Goal: Task Accomplishment & Management: Use online tool/utility

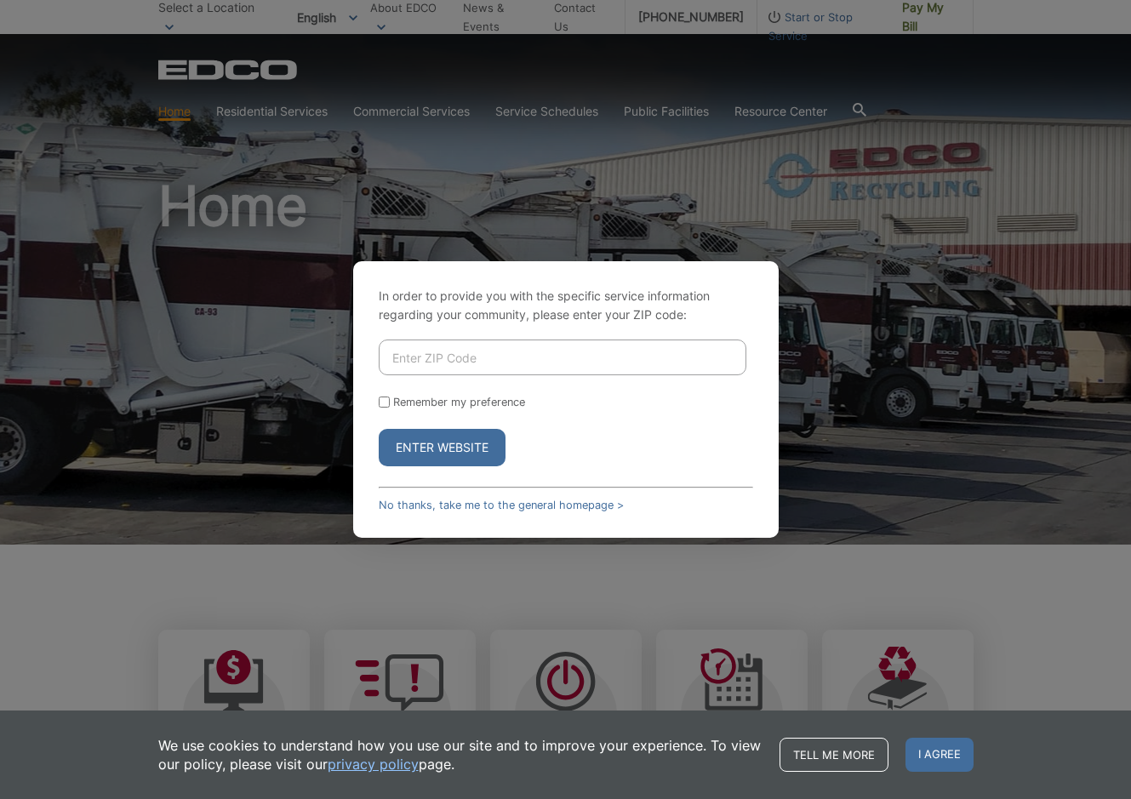
click at [576, 360] on input "Enter ZIP Code" at bounding box center [563, 358] width 368 height 36
type input "91932"
click at [413, 444] on button "Enter Website" at bounding box center [442, 447] width 127 height 37
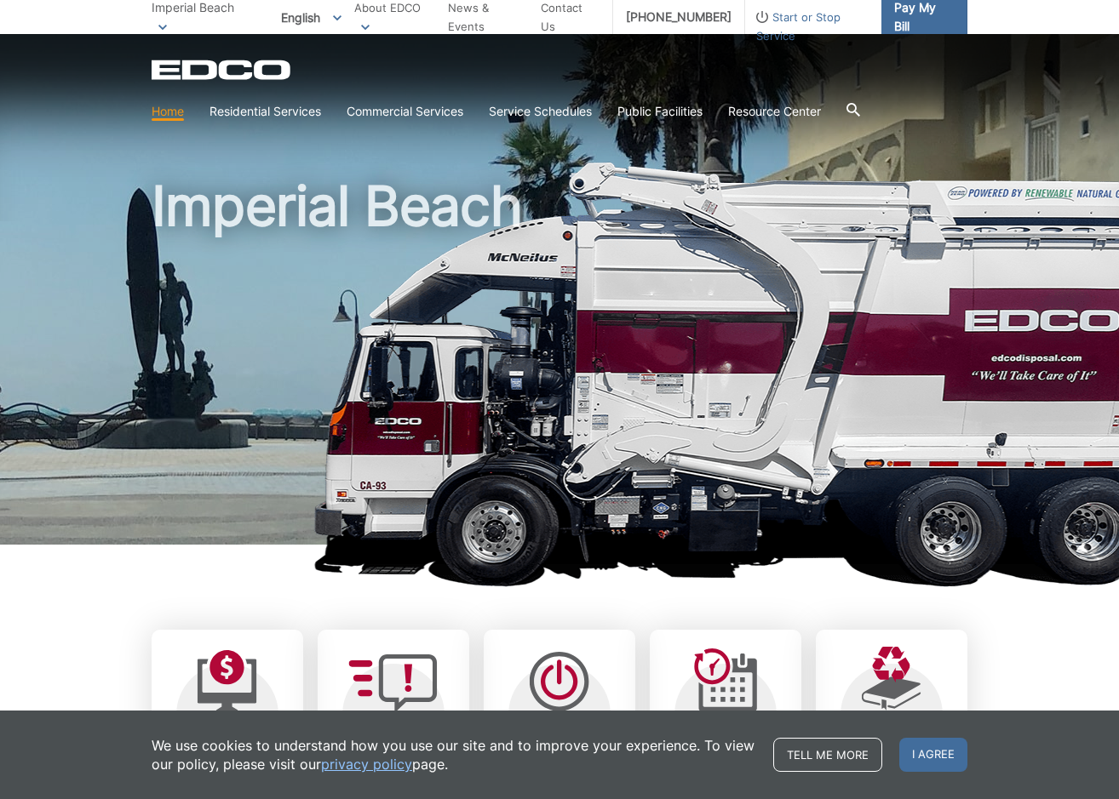
click at [930, 12] on span "Pay My Bill" at bounding box center [924, 16] width 60 height 37
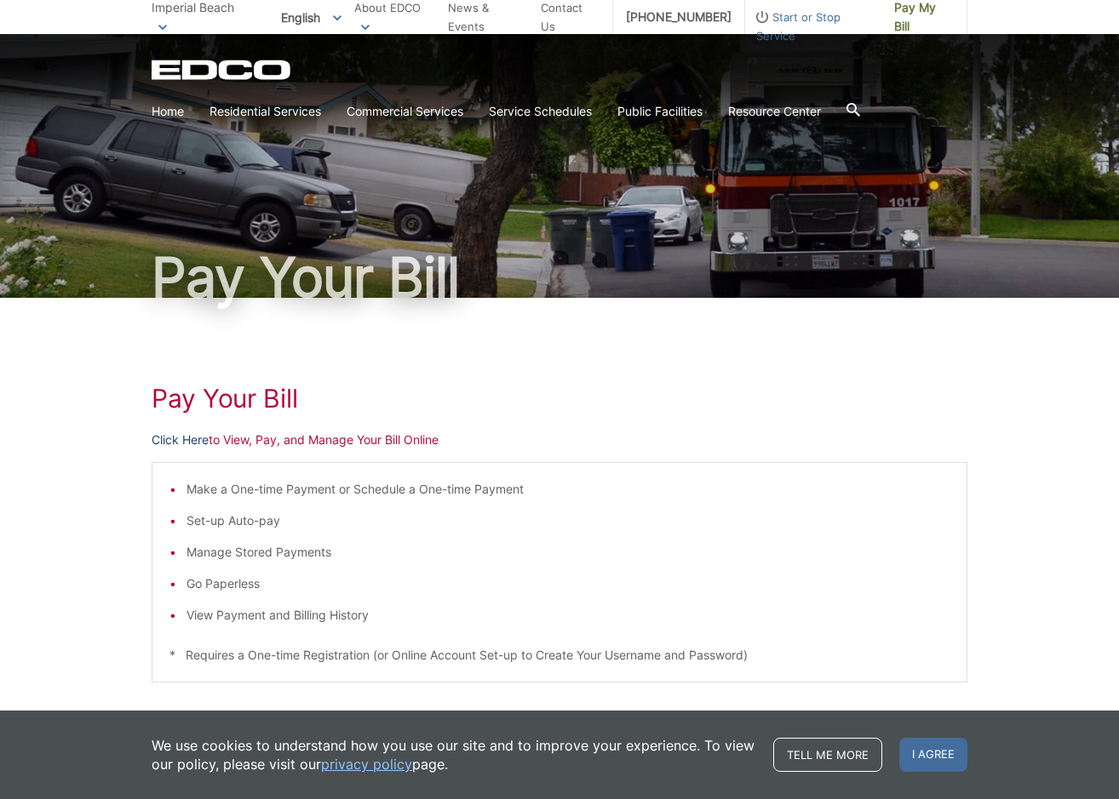
click at [187, 439] on link "Click Here" at bounding box center [180, 440] width 57 height 19
